Goal: Communication & Community: Answer question/provide support

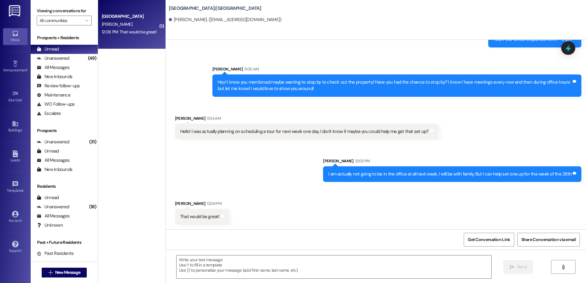
scroll to position [242, 0]
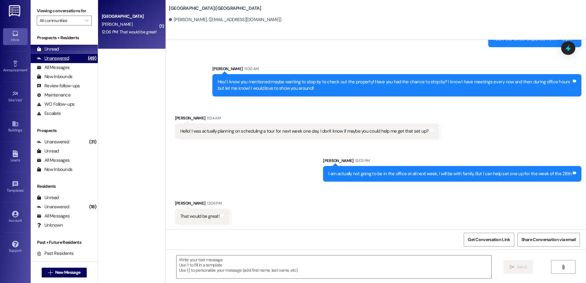
click at [86, 60] on div "(49)" at bounding box center [91, 59] width 11 height 10
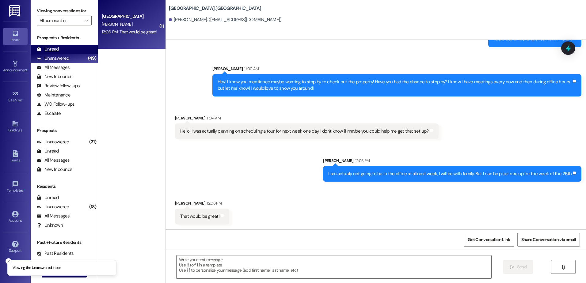
click at [78, 47] on div "Unread (0)" at bounding box center [64, 49] width 67 height 9
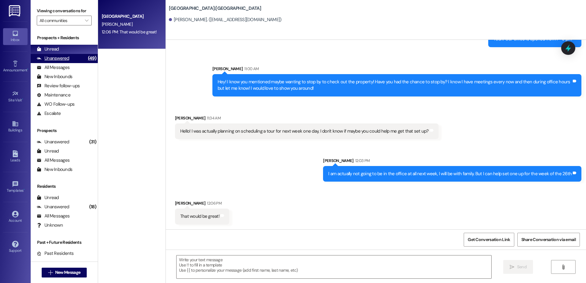
click at [66, 60] on div "Unanswered" at bounding box center [53, 58] width 33 height 6
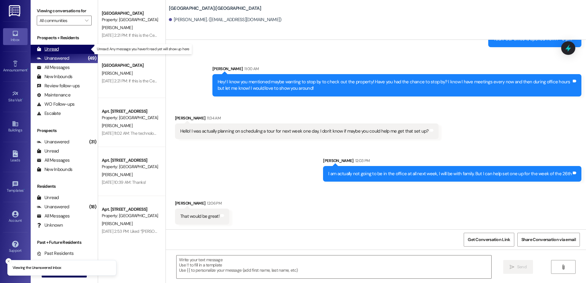
click at [66, 52] on div "Unread (0)" at bounding box center [64, 49] width 67 height 9
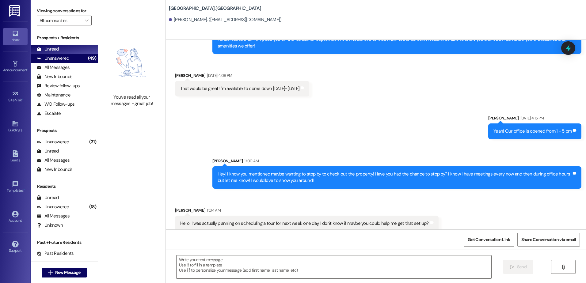
scroll to position [242, 0]
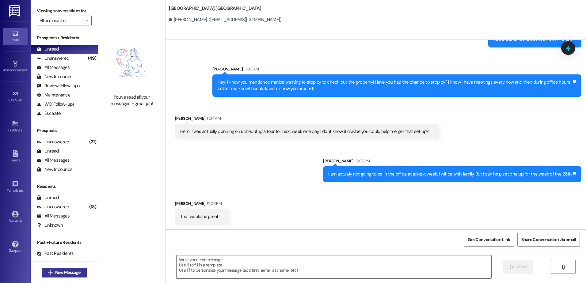
click at [67, 272] on span "New Message" at bounding box center [67, 273] width 25 height 6
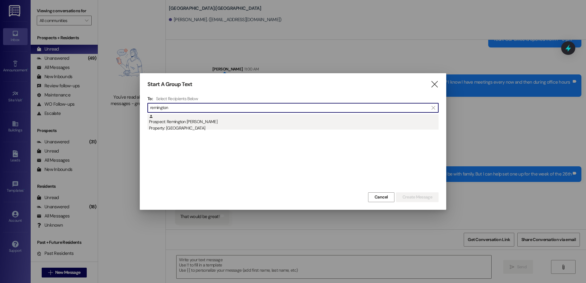
type input "remington"
click at [207, 126] on div "Property: [GEOGRAPHIC_DATA]" at bounding box center [294, 128] width 290 height 6
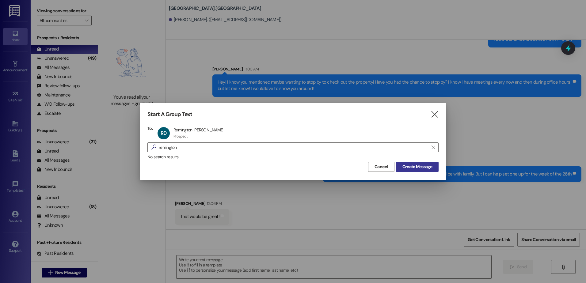
click at [407, 167] on span "Create Message" at bounding box center [418, 167] width 30 height 6
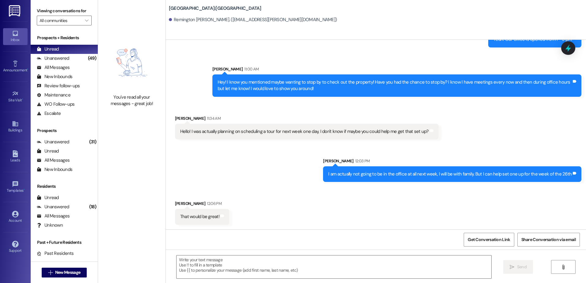
scroll to position [0, 0]
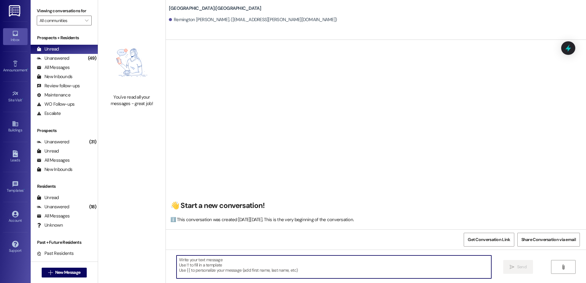
click at [239, 261] on textarea at bounding box center [334, 267] width 315 height 23
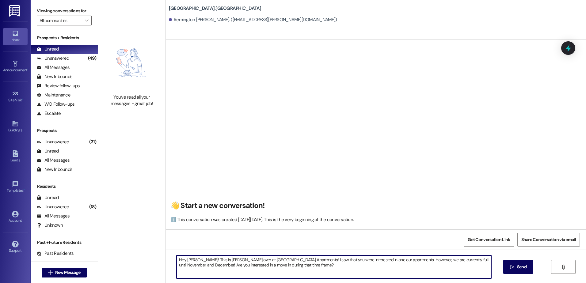
type textarea "Hey [PERSON_NAME]! This is [PERSON_NAME] over at [GEOGRAPHIC_DATA] Apartments! …"
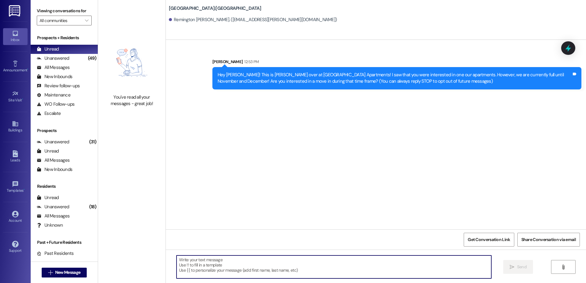
scroll to position [0, 0]
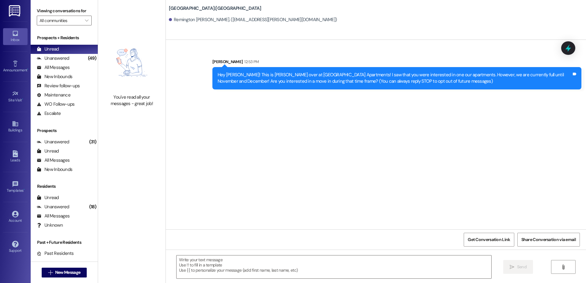
click at [287, 76] on div "Hey [PERSON_NAME]! This is [PERSON_NAME] over at [GEOGRAPHIC_DATA] Apartments! …" at bounding box center [395, 78] width 354 height 13
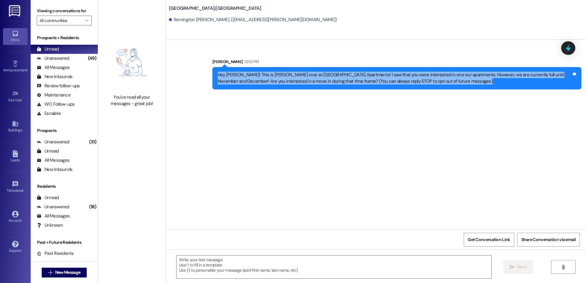
click at [287, 76] on div "Hey [PERSON_NAME]! This is [PERSON_NAME] over at [GEOGRAPHIC_DATA] Apartments! …" at bounding box center [395, 78] width 354 height 13
copy div "Hey [PERSON_NAME]! This is [PERSON_NAME] over at [GEOGRAPHIC_DATA] Apartments! …"
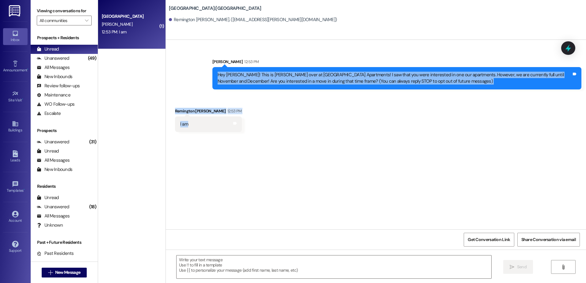
click at [252, 223] on div "Sent via SMS [PERSON_NAME] 12:53 PM Hey Remington! This is [PERSON_NAME] over a…" at bounding box center [376, 135] width 420 height 190
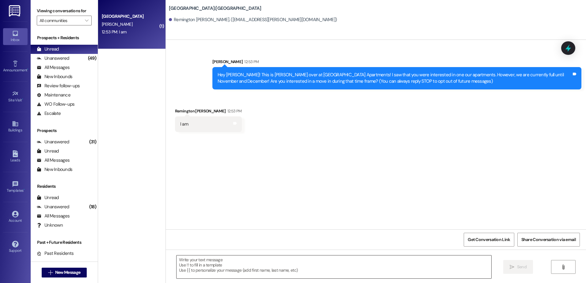
click at [189, 269] on textarea at bounding box center [334, 267] width 315 height 23
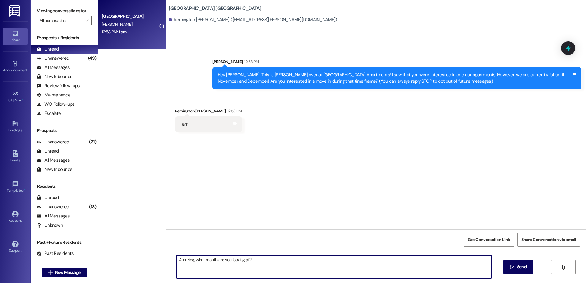
type textarea "Amazing, what month are you looking at?"
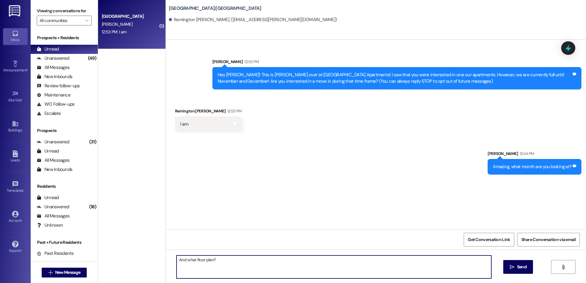
type textarea "And what floor plan?"
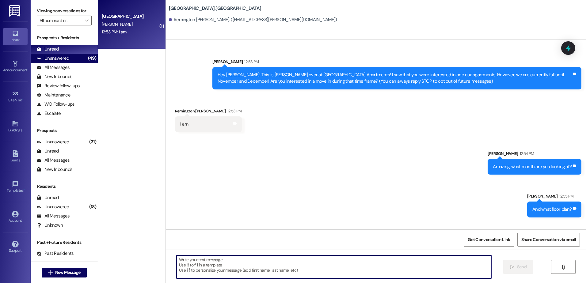
click at [74, 59] on div "Unanswered (49)" at bounding box center [64, 58] width 67 height 9
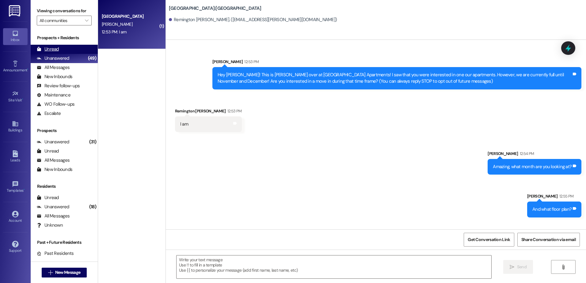
click at [64, 49] on div "Unread (0)" at bounding box center [64, 49] width 67 height 9
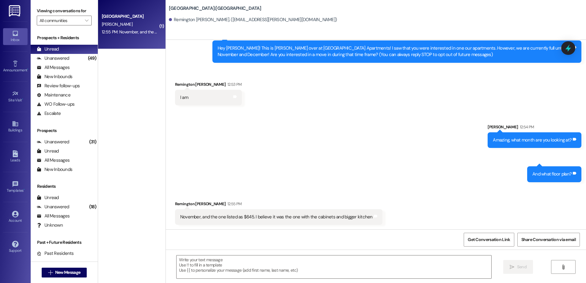
scroll to position [27, 0]
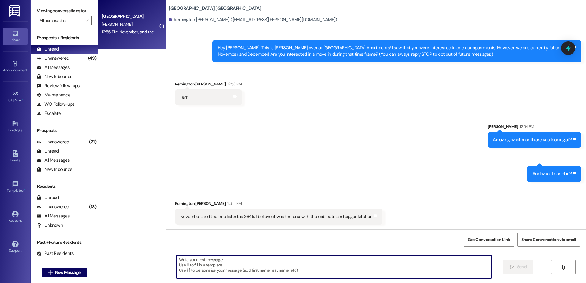
click at [208, 266] on textarea at bounding box center [334, 267] width 315 height 23
click at [211, 261] on textarea at bounding box center [334, 267] width 315 height 23
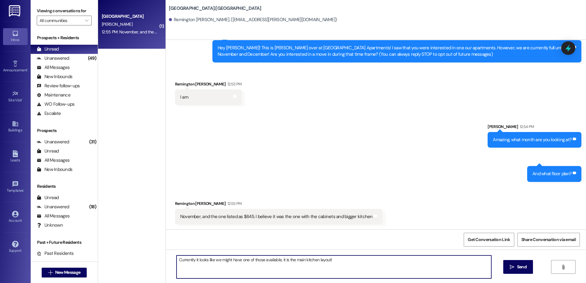
type textarea "Currently it looks like we might have one of those available, it is the main ki…"
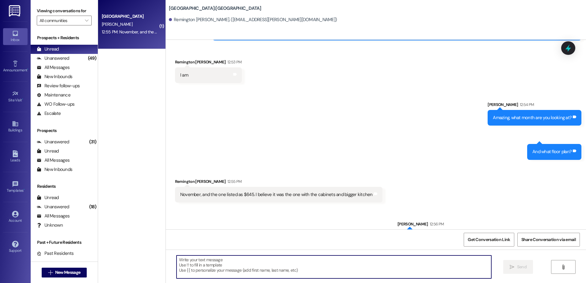
scroll to position [70, 0]
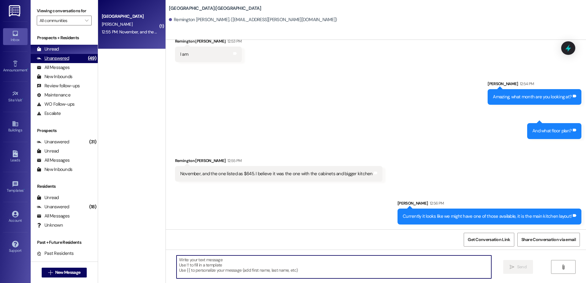
click at [77, 61] on div "Unanswered (49)" at bounding box center [64, 58] width 67 height 9
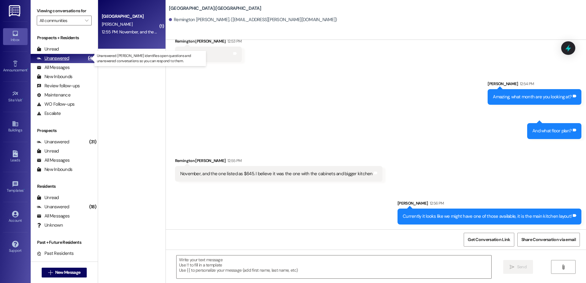
click at [73, 54] on div "Unanswered (49)" at bounding box center [64, 58] width 67 height 9
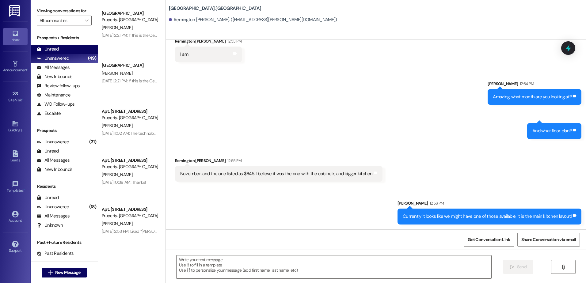
click at [72, 52] on div "Unread (0)" at bounding box center [64, 49] width 67 height 9
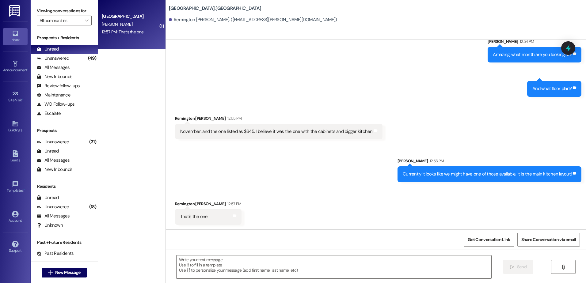
scroll to position [113, 0]
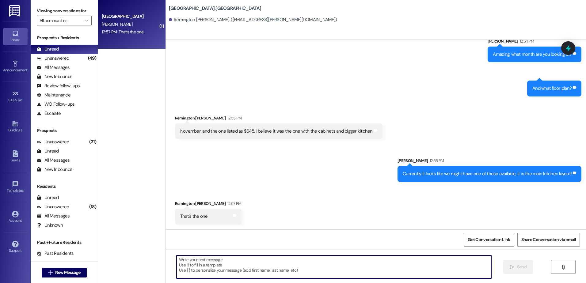
click at [213, 267] on textarea at bounding box center [334, 267] width 315 height 23
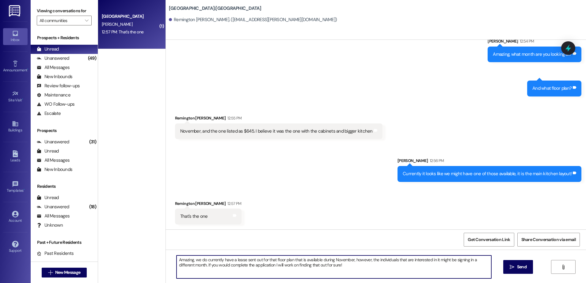
type textarea "Amazing, we do currently have a lease sent out for that floor plan that is avai…"
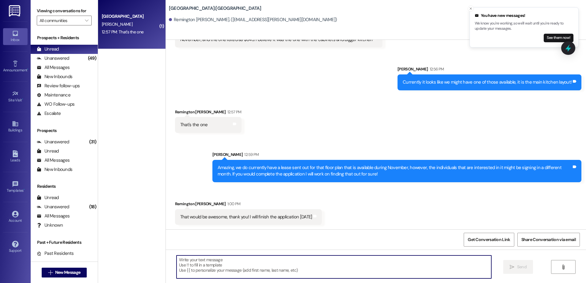
scroll to position [205, 0]
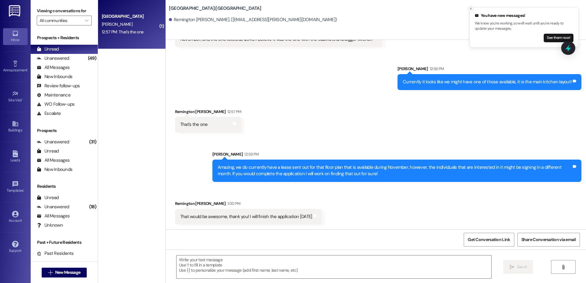
click at [473, 9] on icon "Close toast" at bounding box center [471, 9] width 4 height 4
click at [472, 10] on icon "Close toast" at bounding box center [471, 9] width 4 height 4
click at [185, 283] on html "Inbox Go to Inbox Announcement • Send A Text Announcement Site Visit • Go to Si…" at bounding box center [293, 141] width 586 height 283
drag, startPoint x: 185, startPoint y: 283, endPoint x: 240, endPoint y: 269, distance: 57.5
click at [240, 269] on textarea at bounding box center [334, 267] width 315 height 23
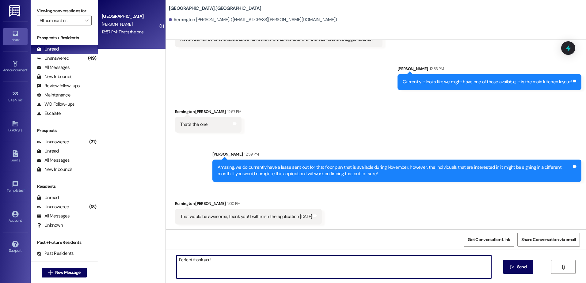
type textarea "Perfect thank you!"
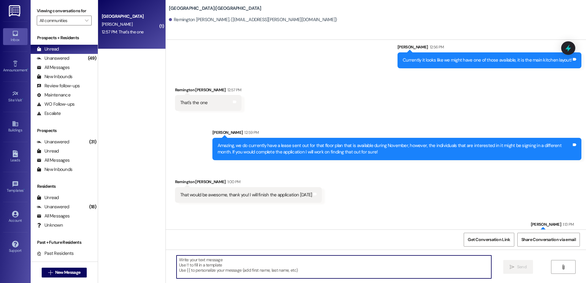
scroll to position [247, 0]
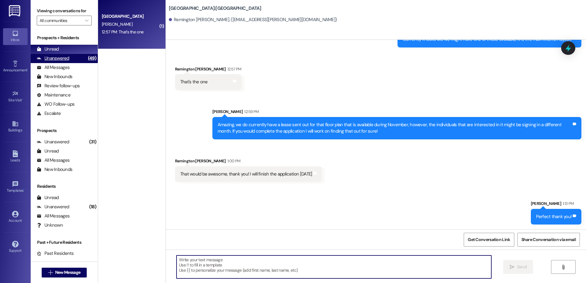
click at [64, 62] on div "Unanswered" at bounding box center [53, 58] width 33 height 6
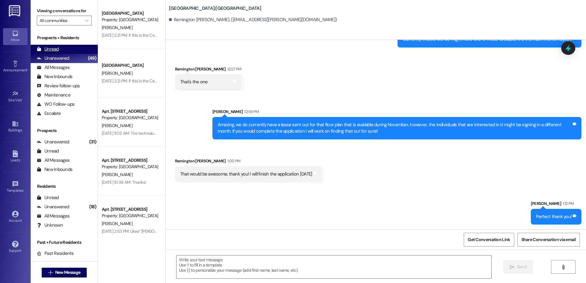
click at [63, 49] on div "Unread (0)" at bounding box center [64, 49] width 67 height 9
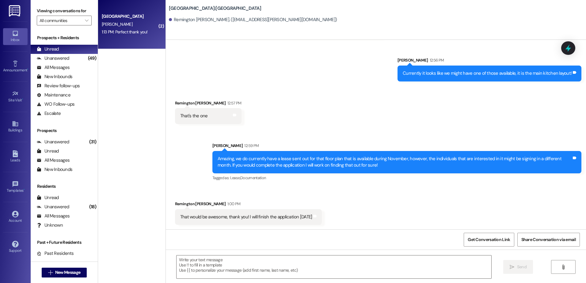
scroll to position [256, 0]
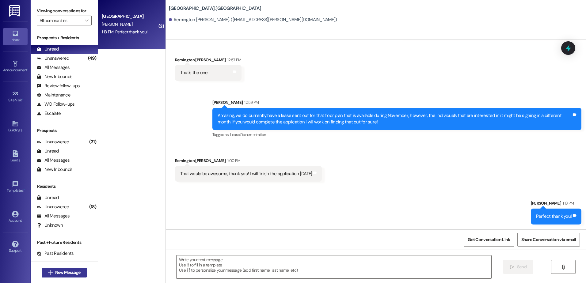
click at [66, 270] on span "New Message" at bounding box center [67, 273] width 25 height 6
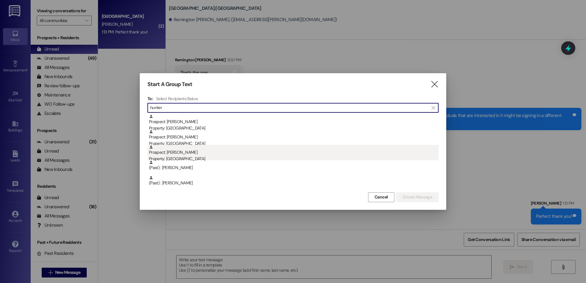
type input "hunter"
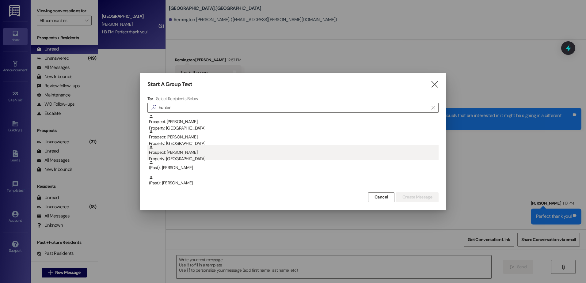
click at [237, 156] on div "Property: [GEOGRAPHIC_DATA]" at bounding box center [294, 159] width 290 height 6
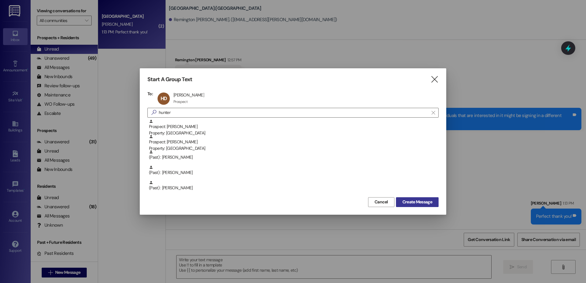
click at [421, 204] on span "Create Message" at bounding box center [418, 202] width 30 height 6
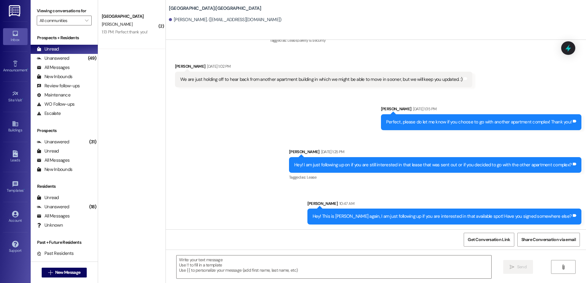
scroll to position [200, 0]
click at [221, 269] on textarea at bounding box center [334, 267] width 315 height 23
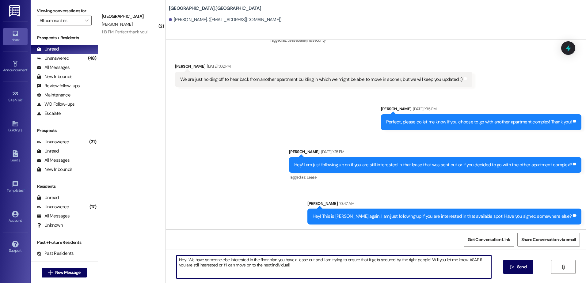
type textarea "Hey! We have someone else interested in the floor plan you have a lease out and…"
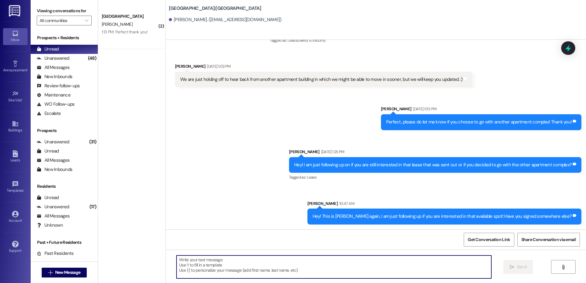
scroll to position [249, 0]
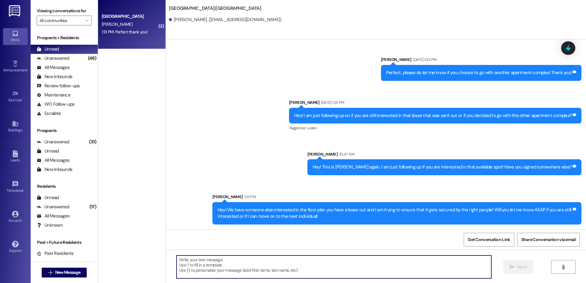
click at [139, 32] on div "1:13 PM: Perfect thank you! 1:13 PM: Perfect thank you!" at bounding box center [125, 32] width 46 height 6
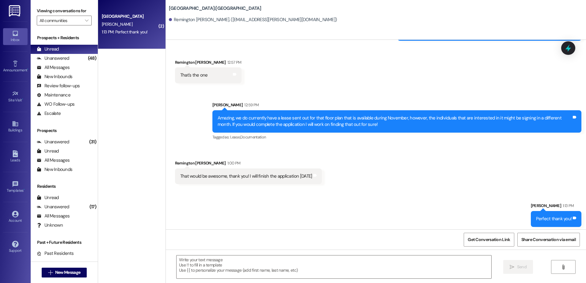
scroll to position [256, 0]
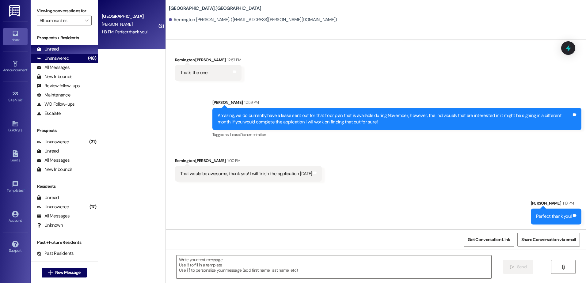
click at [58, 56] on div "Unanswered" at bounding box center [53, 58] width 33 height 6
click at [57, 50] on div "Unread" at bounding box center [48, 49] width 22 height 6
